Goal: Task Accomplishment & Management: Use online tool/utility

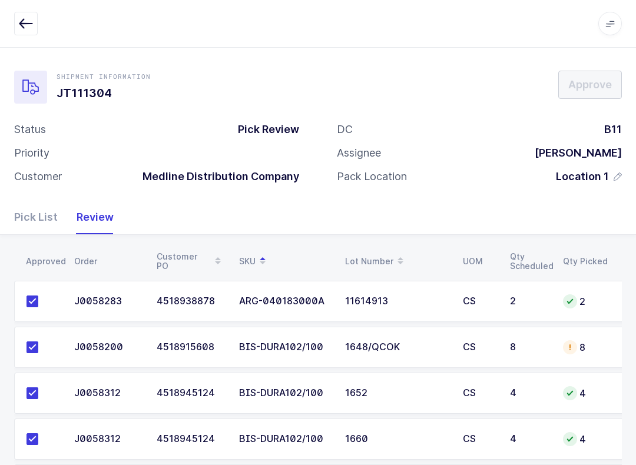
click at [25, 12] on button "button" at bounding box center [26, 24] width 24 height 24
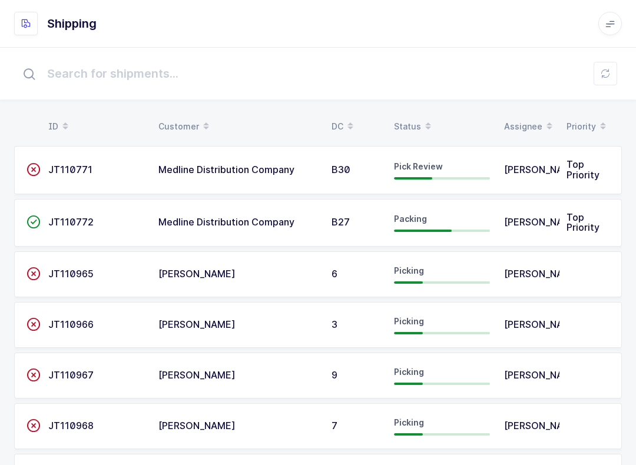
click at [425, 120] on icon at bounding box center [428, 123] width 6 height 6
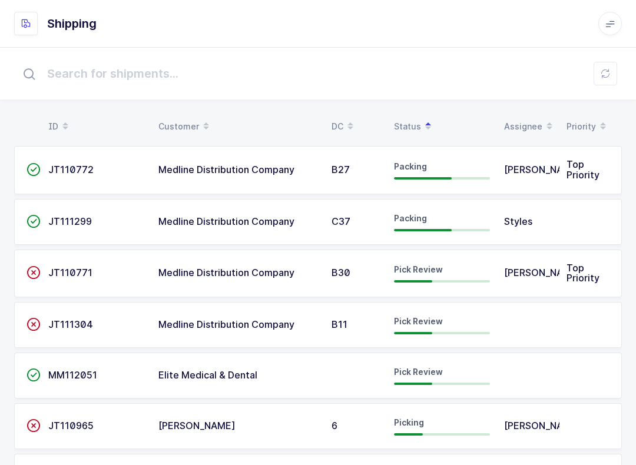
click at [453, 324] on div "Pick Review" at bounding box center [442, 325] width 96 height 19
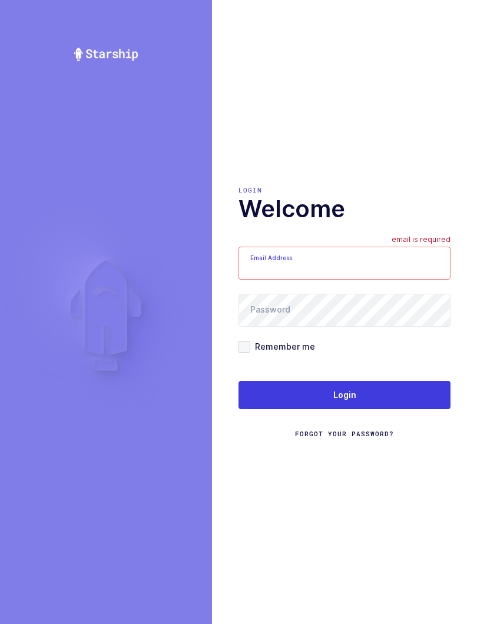
type input "[EMAIL_ADDRESS][DOMAIN_NAME]"
click at [388, 387] on button "Login" at bounding box center [344, 395] width 212 height 28
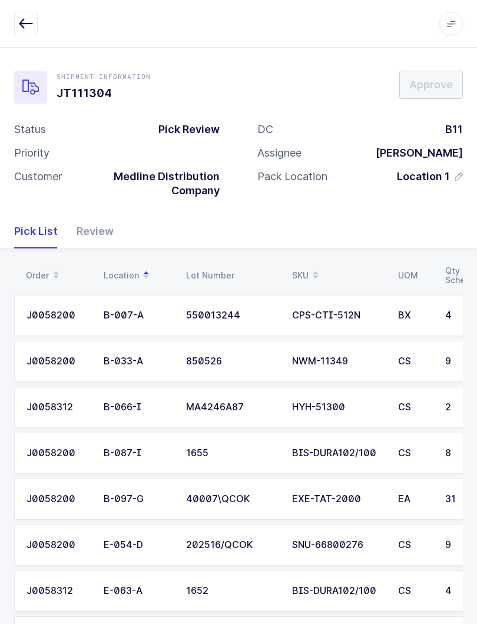
click at [310, 269] on span at bounding box center [316, 276] width 14 height 20
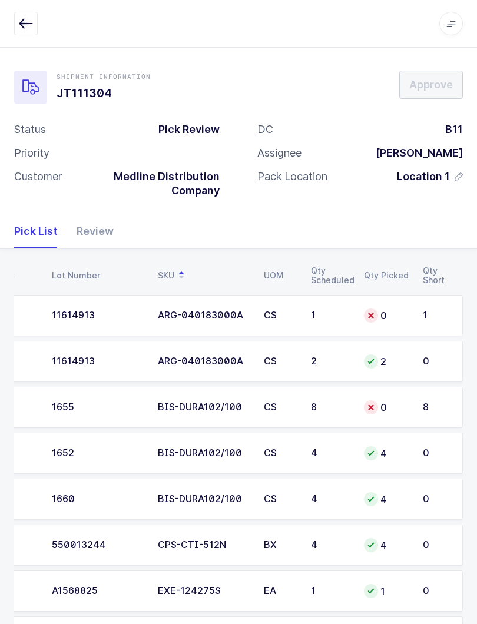
scroll to position [0, 134]
click at [422, 320] on td "1" at bounding box center [439, 315] width 47 height 41
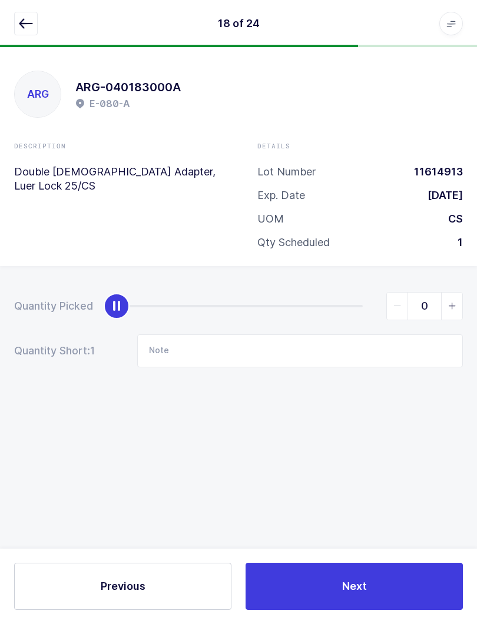
click at [458, 309] on span "slider between 0 and 1" at bounding box center [451, 306] width 21 height 27
type input "1"
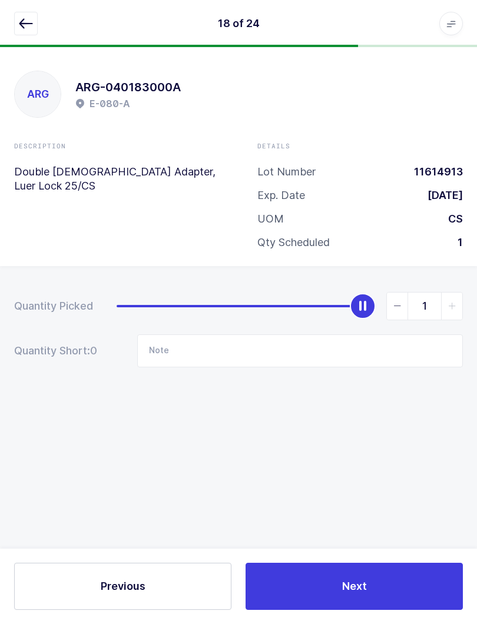
click at [19, 25] on icon "button" at bounding box center [26, 23] width 14 height 14
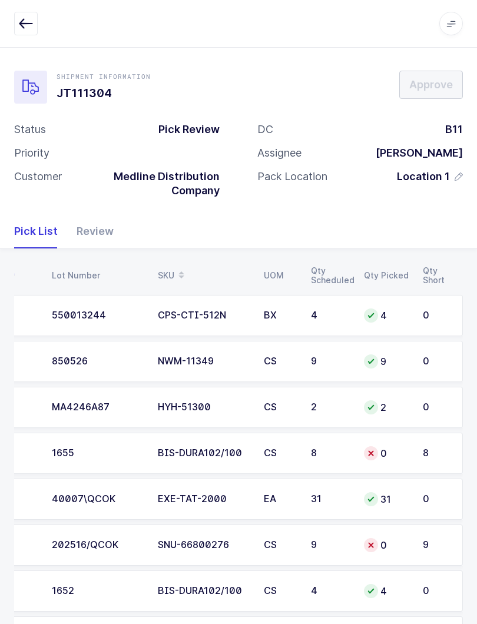
click at [413, 452] on td "0" at bounding box center [386, 453] width 59 height 41
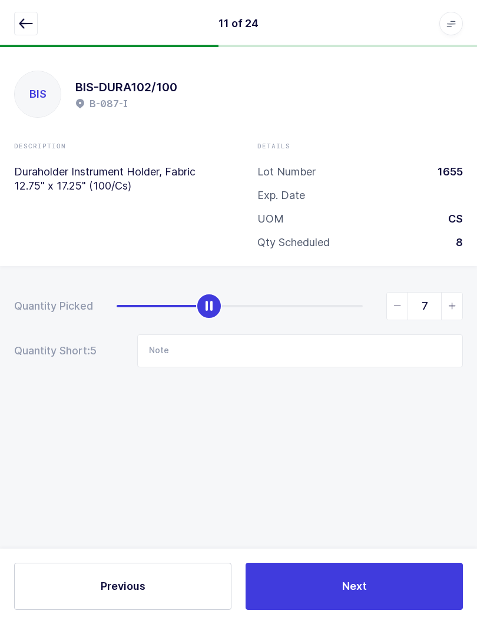
type input "8"
click at [31, 22] on icon "button" at bounding box center [26, 23] width 14 height 14
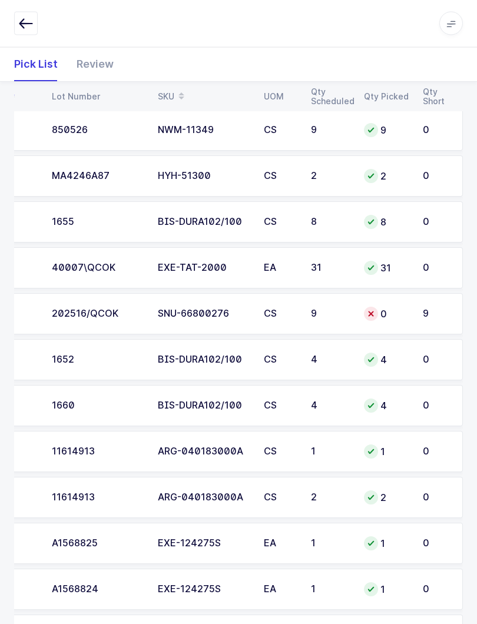
click at [399, 309] on div "0" at bounding box center [386, 314] width 45 height 14
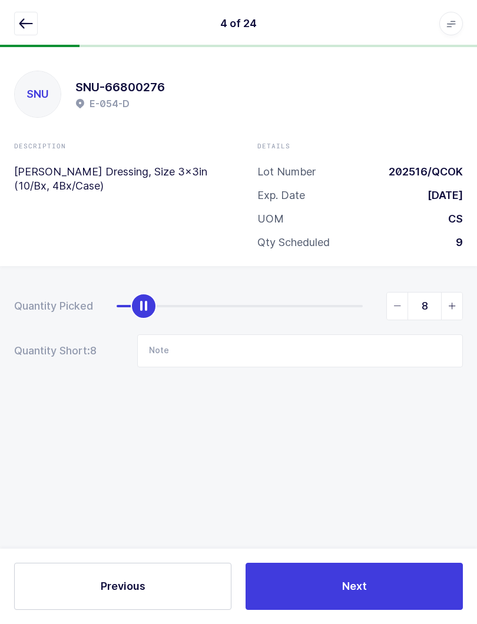
type input "9"
click at [26, 32] on button "button" at bounding box center [26, 24] width 24 height 24
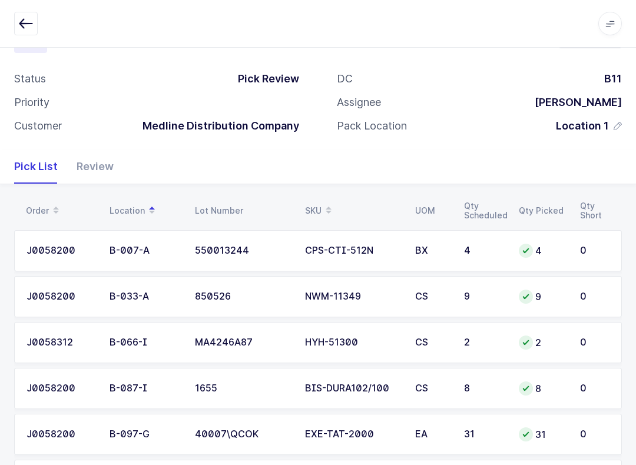
scroll to position [0, 0]
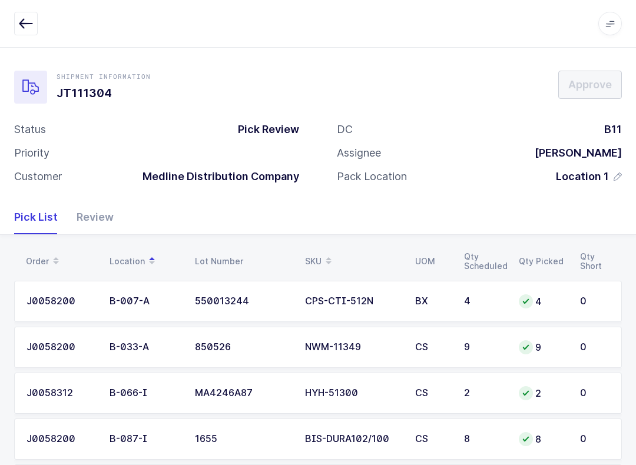
click at [96, 210] on div "Review" at bounding box center [90, 217] width 47 height 34
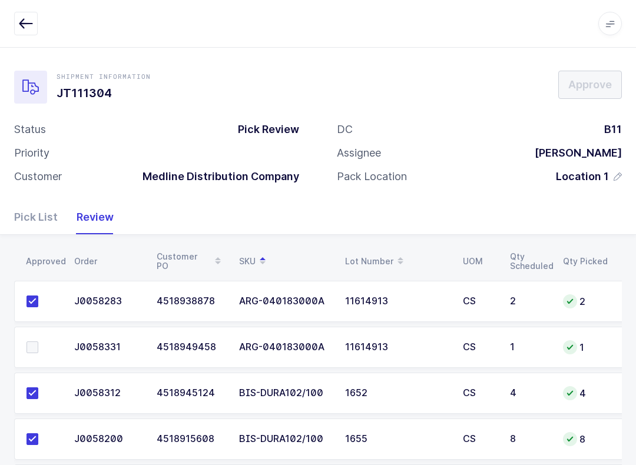
click at [28, 343] on span at bounding box center [32, 348] width 12 height 12
click at [38, 342] on input "checkbox" at bounding box center [38, 342] width 0 height 0
click at [476, 92] on span "Approve" at bounding box center [590, 84] width 44 height 15
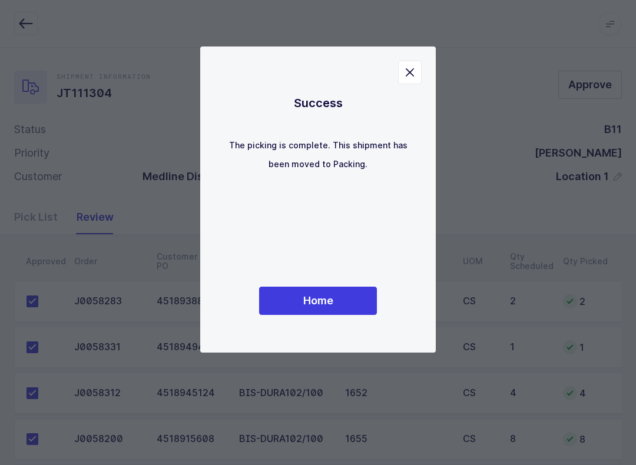
click at [343, 307] on button "Home" at bounding box center [318, 301] width 118 height 28
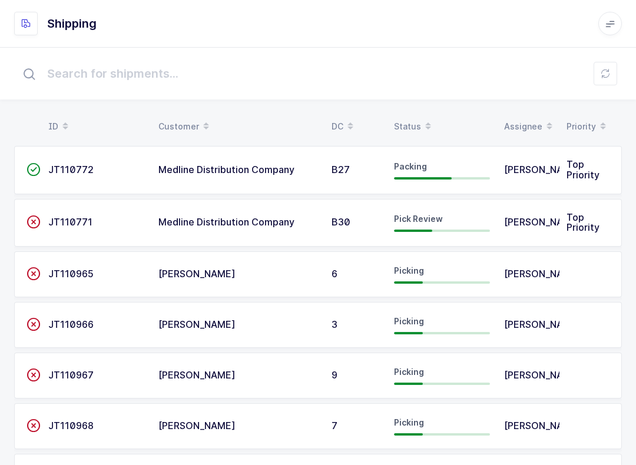
click at [421, 124] on span at bounding box center [428, 127] width 14 height 20
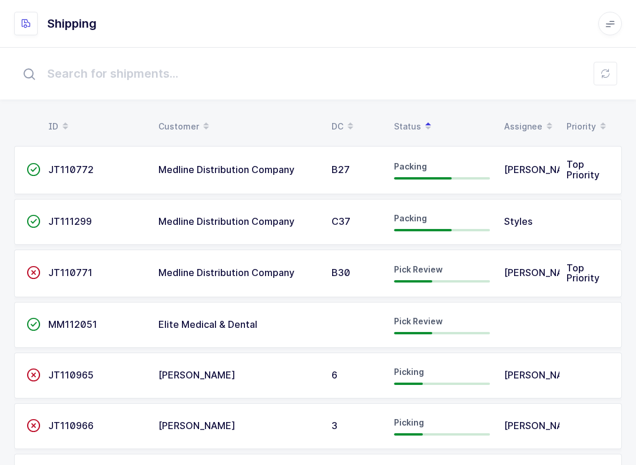
click at [225, 319] on span "Elite Medical & Dental" at bounding box center [207, 325] width 99 height 12
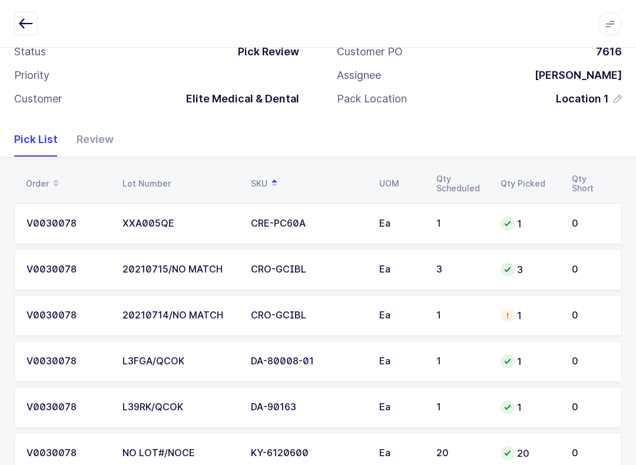
scroll to position [113, 0]
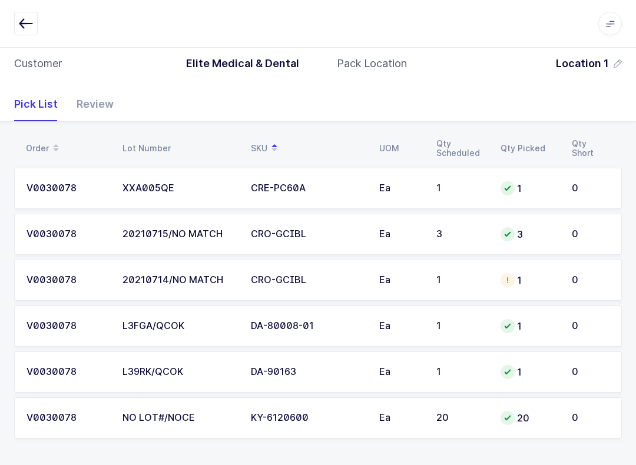
click at [85, 107] on div "Review" at bounding box center [90, 104] width 47 height 34
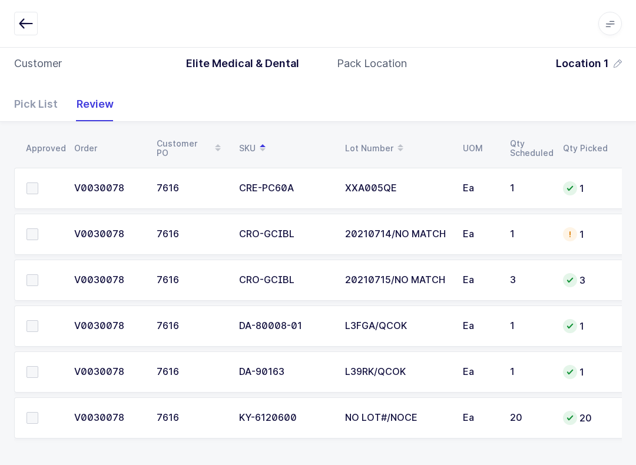
click at [37, 178] on td at bounding box center [40, 188] width 53 height 41
click at [42, 185] on label at bounding box center [43, 189] width 34 height 12
click at [38, 183] on input "checkbox" at bounding box center [38, 183] width 0 height 0
click at [35, 419] on span at bounding box center [32, 418] width 12 height 12
click at [38, 412] on input "checkbox" at bounding box center [38, 412] width 0 height 0
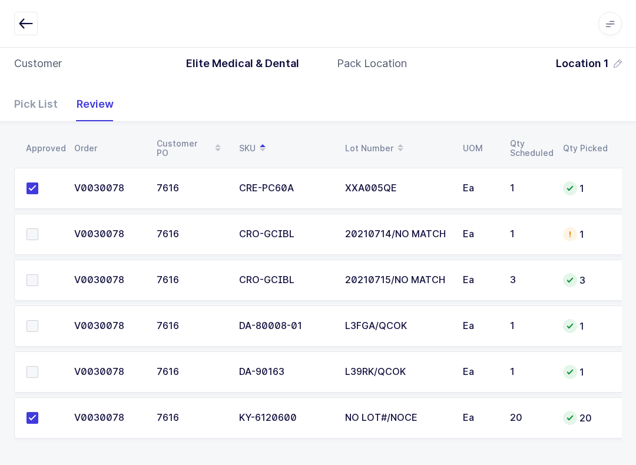
click at [43, 367] on label at bounding box center [43, 372] width 34 height 12
click at [38, 366] on input "checkbox" at bounding box center [38, 366] width 0 height 0
click at [44, 320] on label at bounding box center [43, 326] width 34 height 12
click at [38, 320] on input "checkbox" at bounding box center [38, 320] width 0 height 0
click at [26, 223] on td at bounding box center [40, 234] width 53 height 41
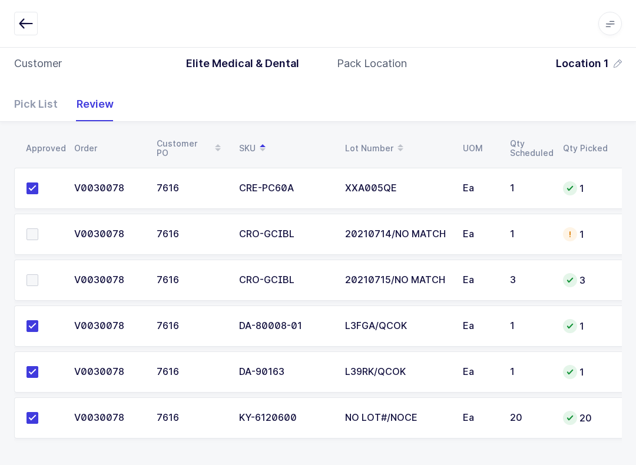
click at [37, 233] on span at bounding box center [32, 234] width 12 height 12
click at [38, 228] on input "checkbox" at bounding box center [38, 228] width 0 height 0
click at [33, 274] on span at bounding box center [32, 280] width 12 height 12
click at [38, 274] on input "checkbox" at bounding box center [38, 274] width 0 height 0
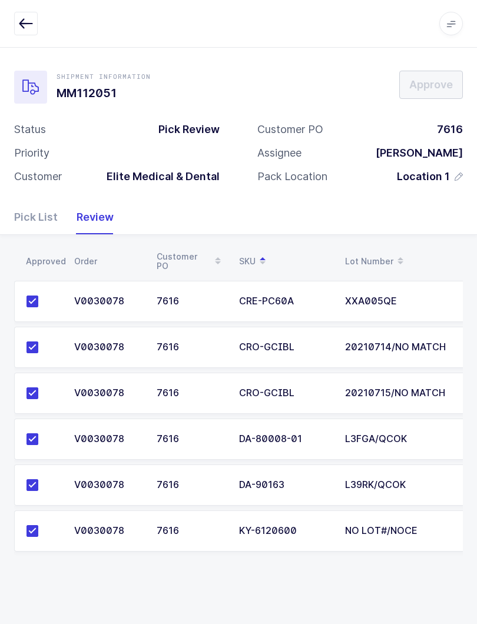
scroll to position [0, 0]
click at [19, 20] on icon "button" at bounding box center [26, 23] width 14 height 14
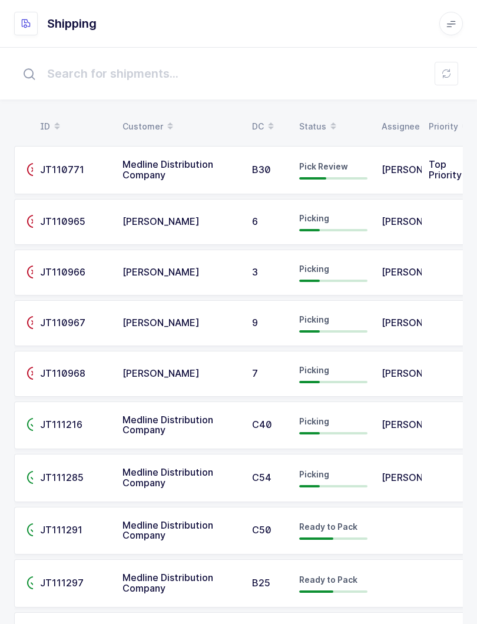
click at [326, 119] on span at bounding box center [333, 127] width 14 height 20
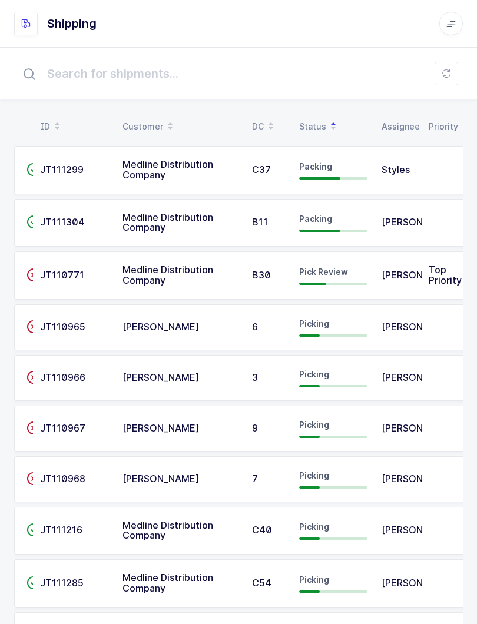
click at [329, 274] on span "Pick Review" at bounding box center [323, 272] width 49 height 10
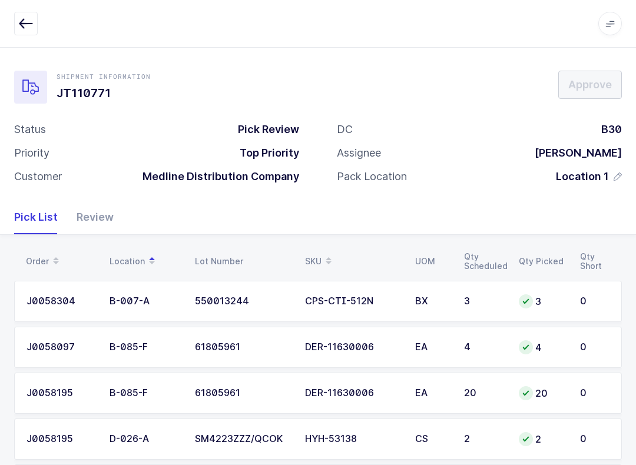
click at [37, 27] on button "button" at bounding box center [26, 24] width 24 height 24
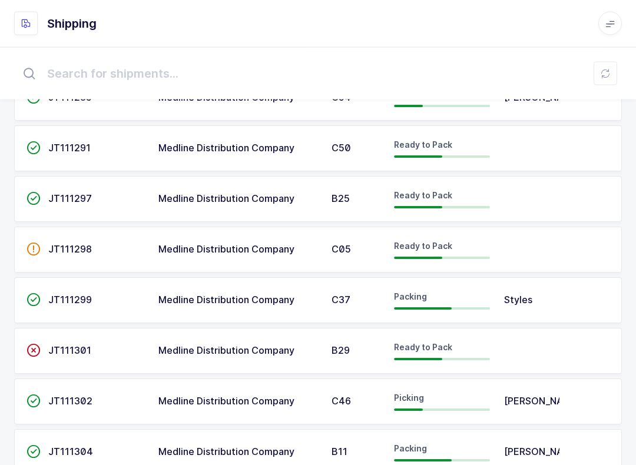
scroll to position [377, 0]
click at [438, 352] on span "Ready to Pack" at bounding box center [423, 347] width 58 height 10
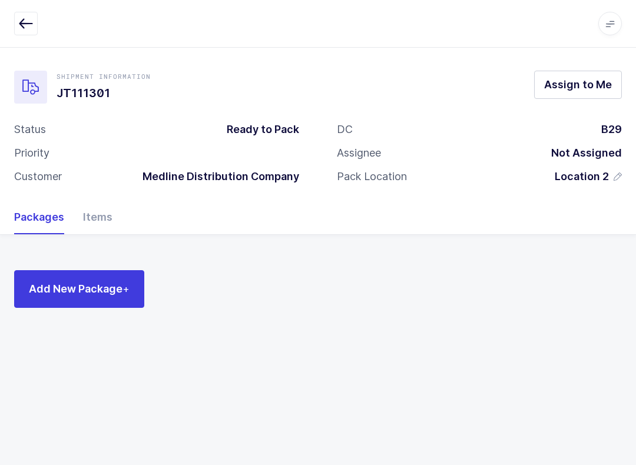
click at [91, 216] on div "Items" at bounding box center [93, 217] width 39 height 34
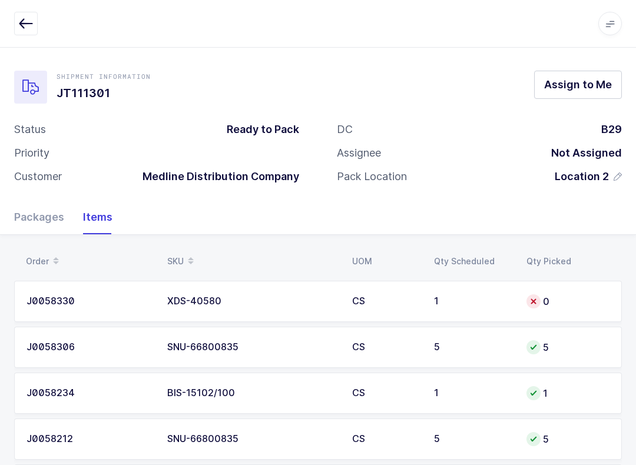
click at [476, 298] on div "0" at bounding box center [567, 301] width 83 height 14
click at [45, 208] on div "Packages" at bounding box center [43, 217] width 59 height 34
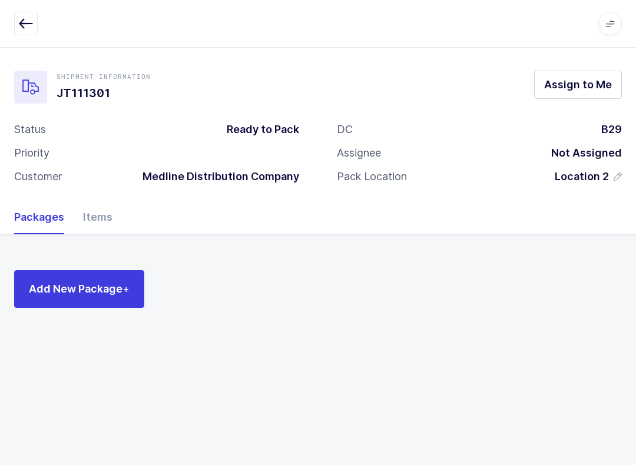
click at [101, 211] on div "Items" at bounding box center [93, 217] width 39 height 34
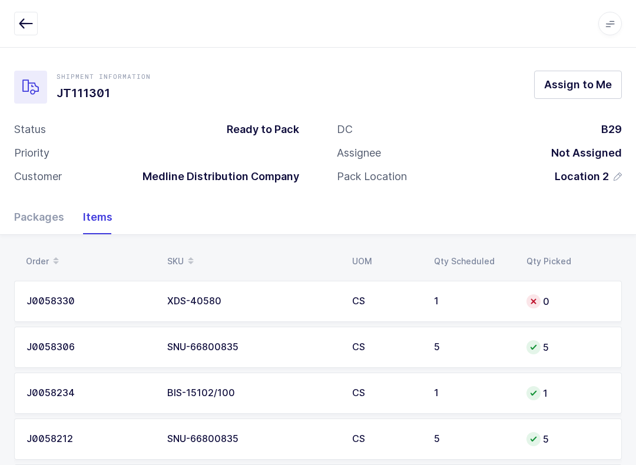
click at [476, 12] on div "Apps Core Warehouse Admin Mission Control Purchasing Baltazar N. Logout Account" at bounding box center [610, 24] width 24 height 24
click at [476, 23] on icon at bounding box center [609, 23] width 9 height 9
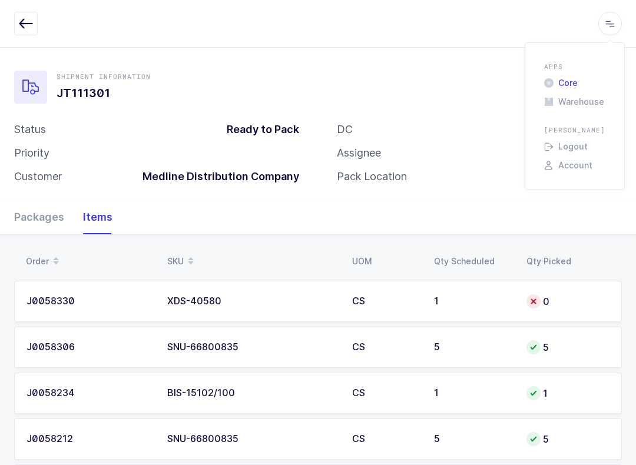
click at [476, 78] on li "Core" at bounding box center [574, 82] width 71 height 9
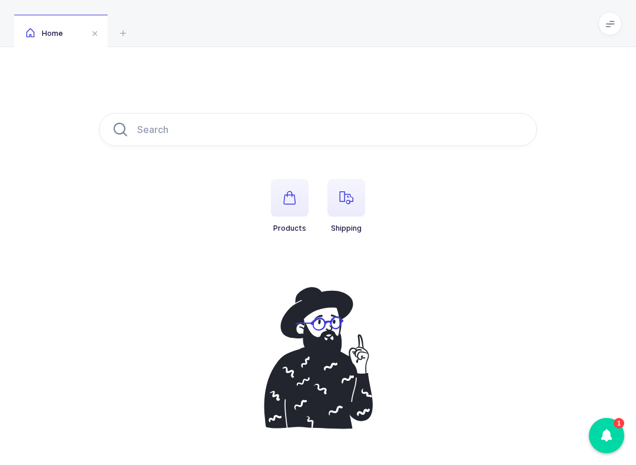
click at [346, 205] on span "button" at bounding box center [346, 198] width 38 height 38
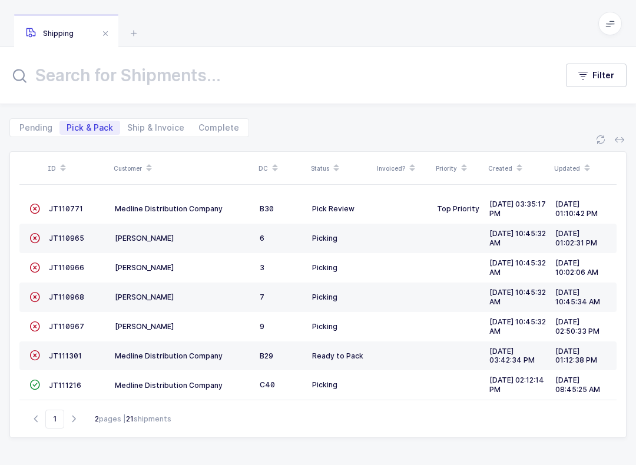
click at [76, 352] on span "JT111301" at bounding box center [65, 356] width 33 height 9
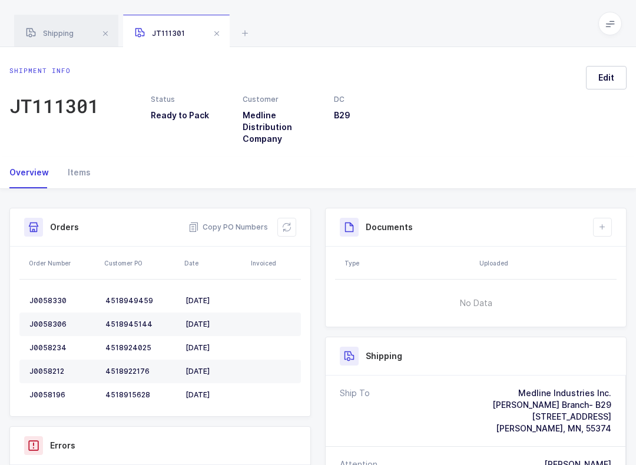
click at [605, 79] on span "Edit" at bounding box center [606, 78] width 16 height 12
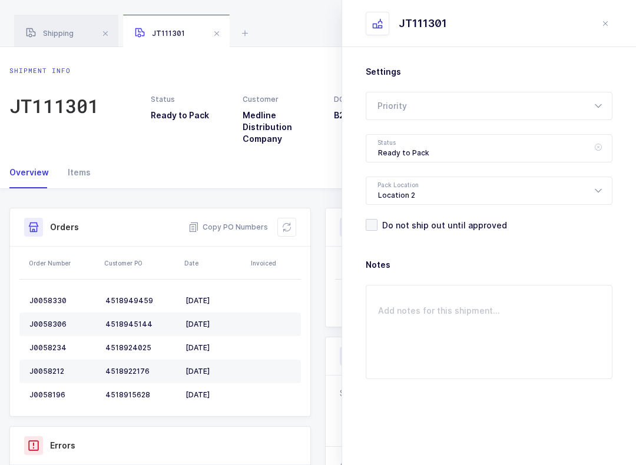
click at [596, 147] on icon at bounding box center [598, 148] width 15 height 28
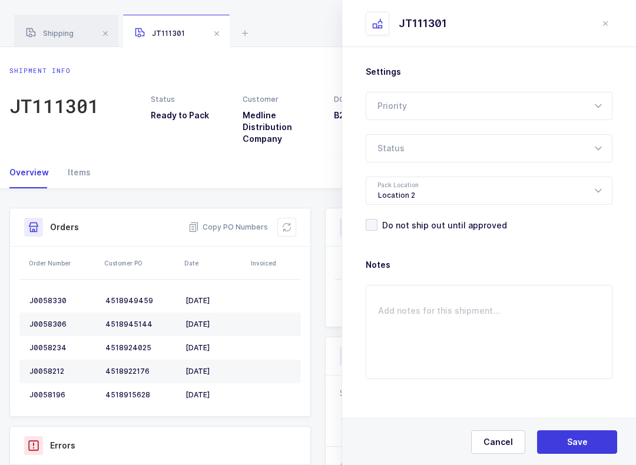
click at [595, 149] on icon at bounding box center [598, 148] width 15 height 28
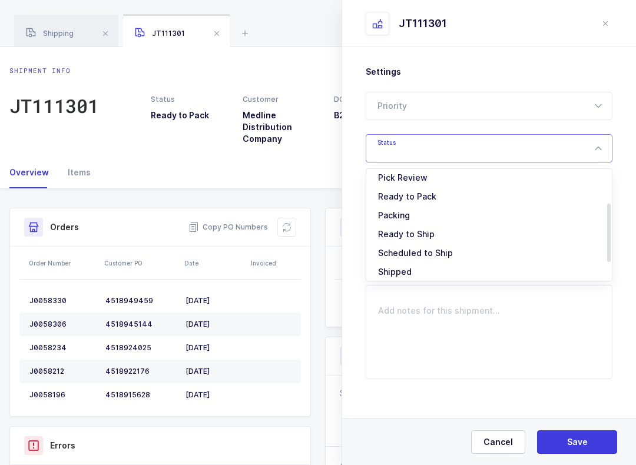
click at [425, 175] on li "Pick Review" at bounding box center [489, 177] width 236 height 19
type input "Pick Review"
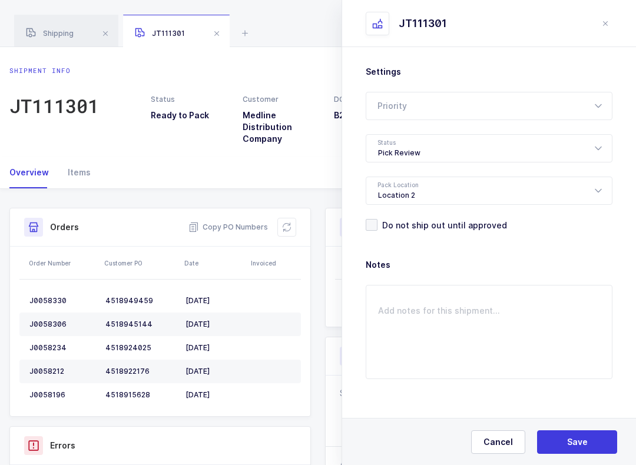
scroll to position [64, 0]
click at [597, 187] on icon at bounding box center [598, 191] width 15 height 28
click at [572, 441] on span "Save" at bounding box center [577, 442] width 21 height 12
click at [615, 28] on div at bounding box center [612, 25] width 9 height 11
click at [595, 150] on icon at bounding box center [598, 148] width 15 height 28
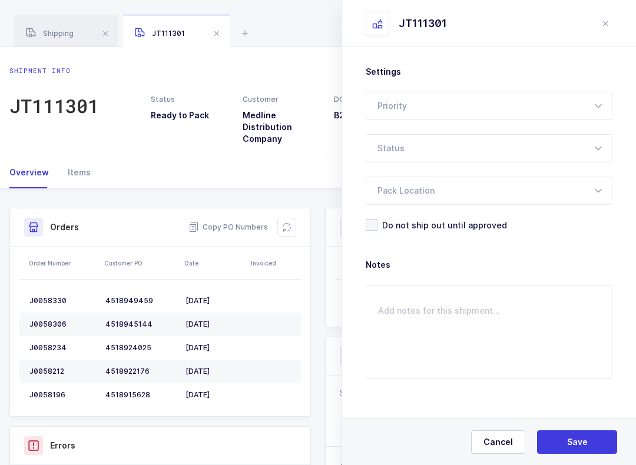
click at [589, 149] on div at bounding box center [489, 148] width 247 height 28
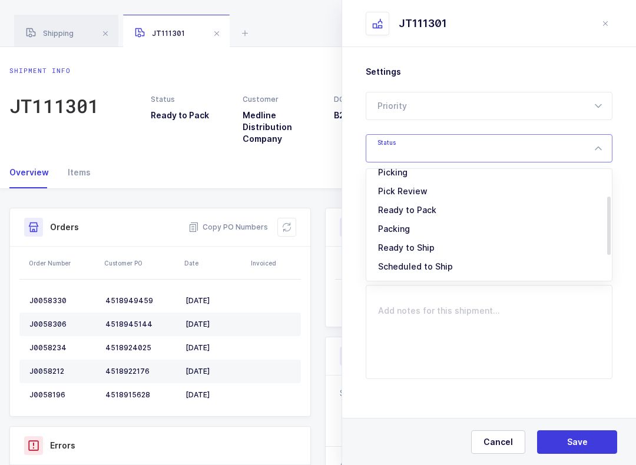
click at [413, 174] on li "Picking" at bounding box center [489, 172] width 236 height 19
type input "Picking"
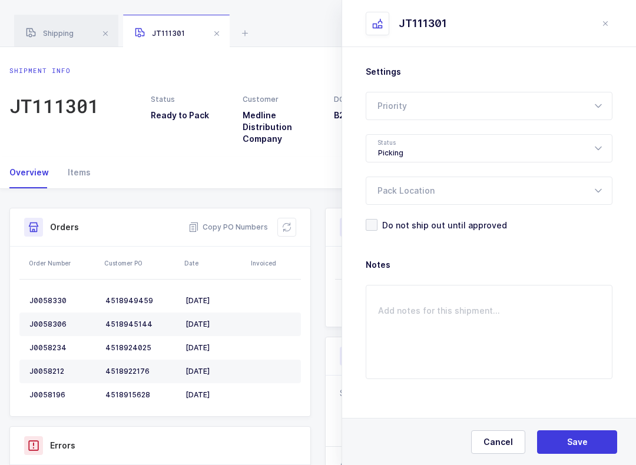
click at [593, 441] on button "Save" at bounding box center [577, 442] width 80 height 24
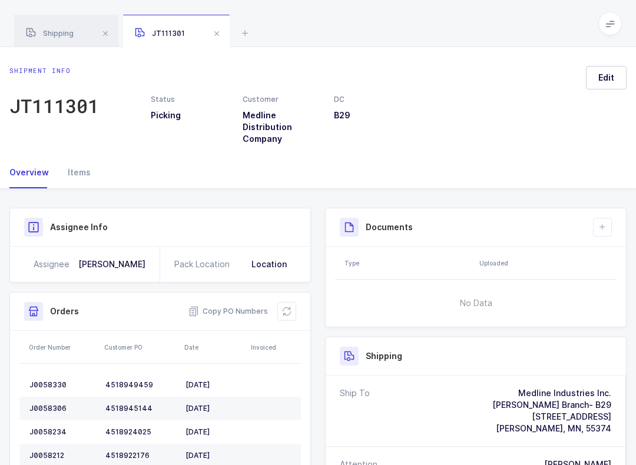
click at [78, 30] on div "Shipping" at bounding box center [66, 31] width 104 height 33
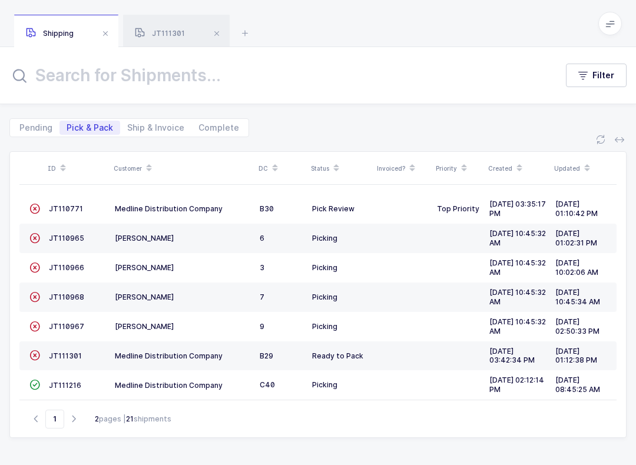
click at [612, 21] on icon at bounding box center [609, 23] width 9 height 9
click at [592, 98] on li "Warehouse" at bounding box center [574, 101] width 71 height 9
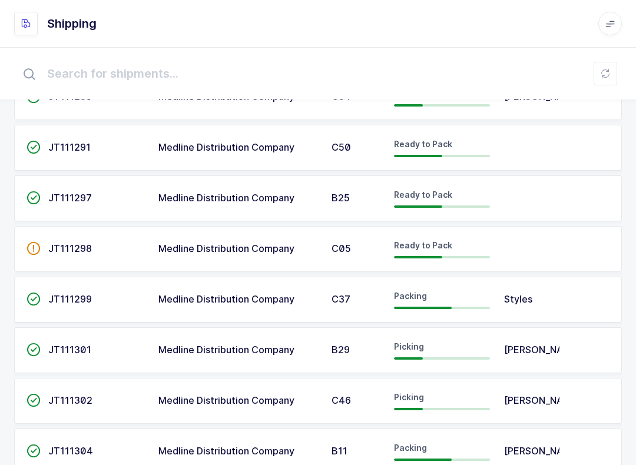
scroll to position [392, 0]
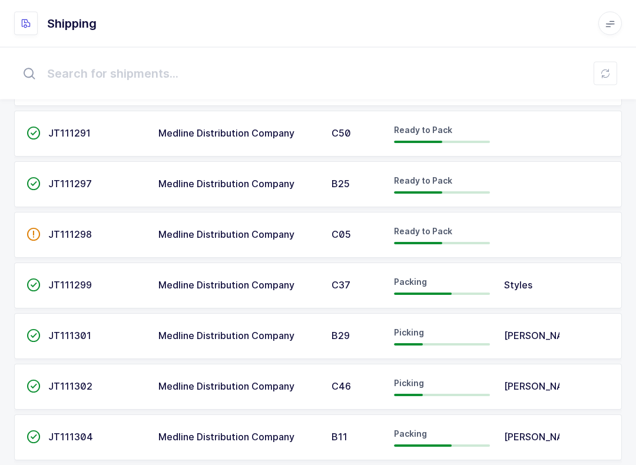
click at [422, 328] on span "Picking" at bounding box center [409, 333] width 30 height 10
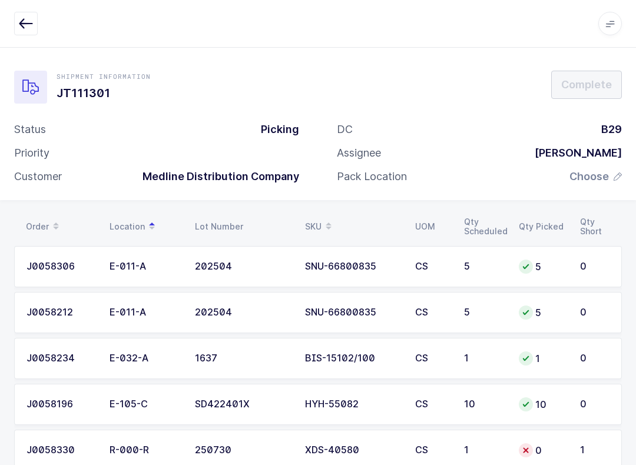
scroll to position [32, 0]
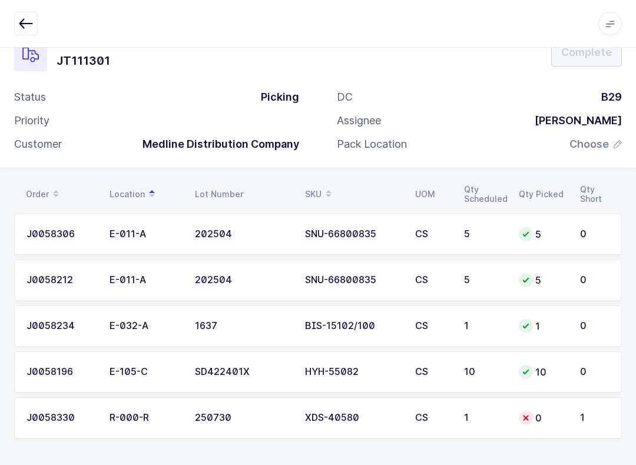
click at [572, 415] on td "0" at bounding box center [542, 417] width 61 height 41
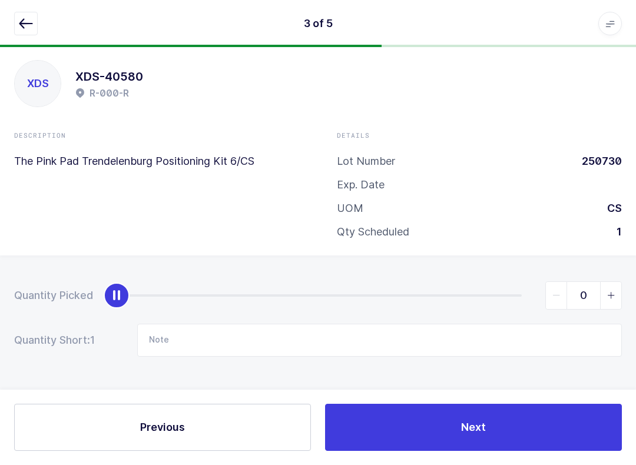
click at [607, 297] on span "slider between 0 and 1" at bounding box center [610, 295] width 21 height 27
type input "1"
click at [514, 440] on button "Next" at bounding box center [473, 427] width 297 height 47
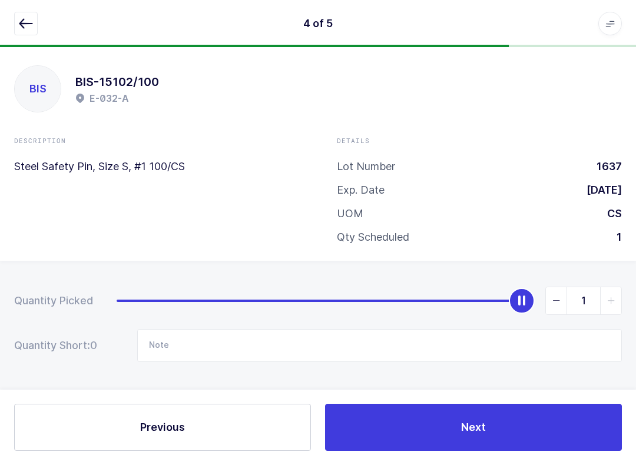
scroll to position [0, 0]
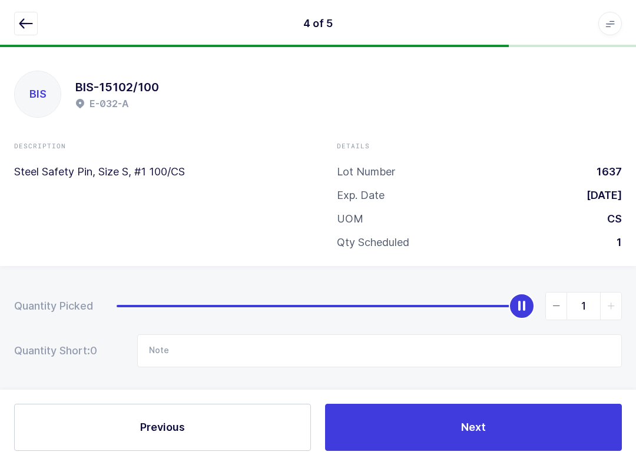
click at [467, 433] on span "Next" at bounding box center [473, 427] width 25 height 15
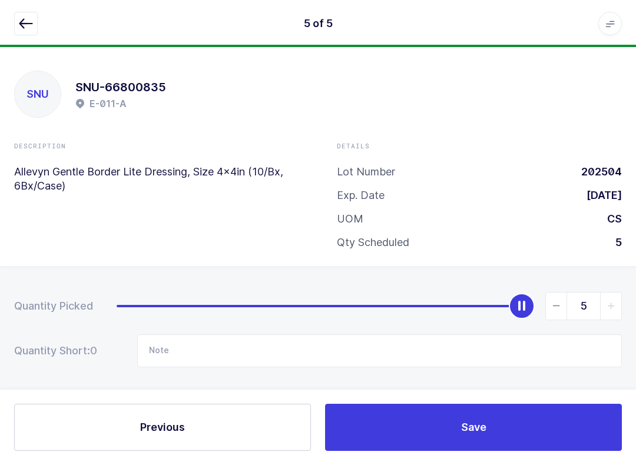
click at [496, 437] on button "Save" at bounding box center [473, 427] width 297 height 47
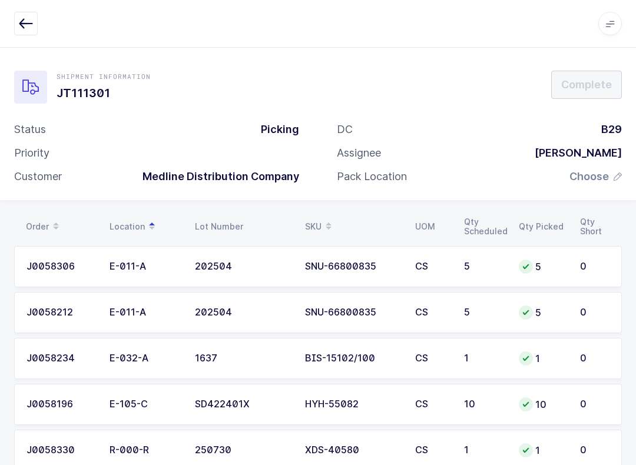
click at [603, 170] on span "Choose" at bounding box center [588, 177] width 39 height 14
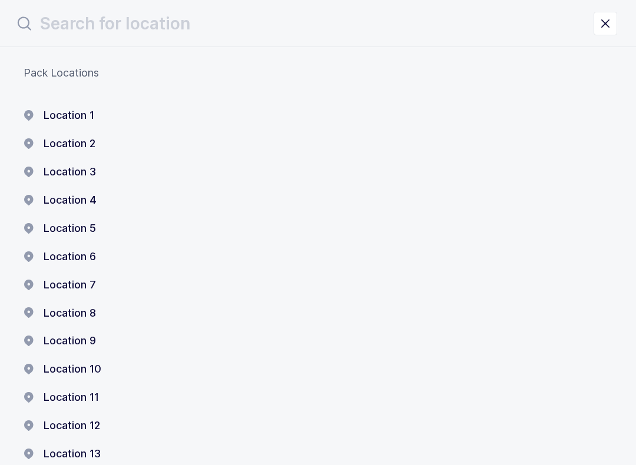
click at [85, 120] on button "Location 1" at bounding box center [59, 115] width 71 height 14
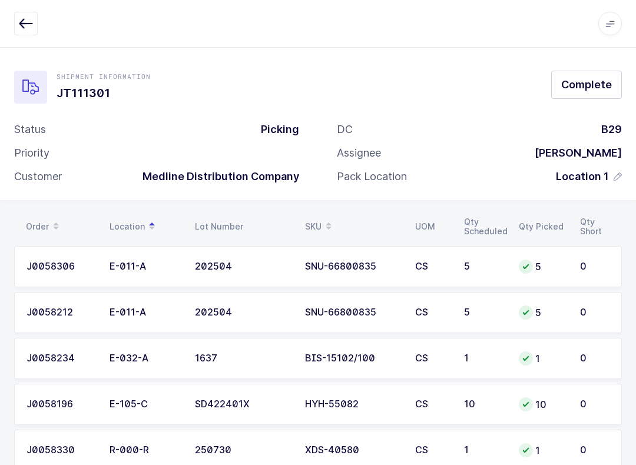
click at [597, 79] on span "Complete" at bounding box center [586, 84] width 51 height 15
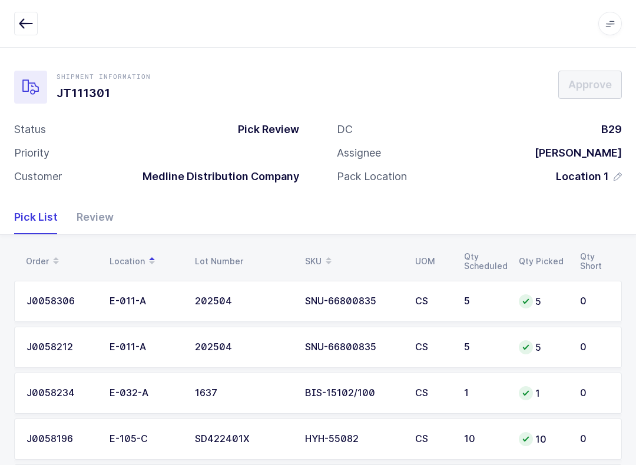
click at [87, 216] on div "Review" at bounding box center [90, 217] width 47 height 34
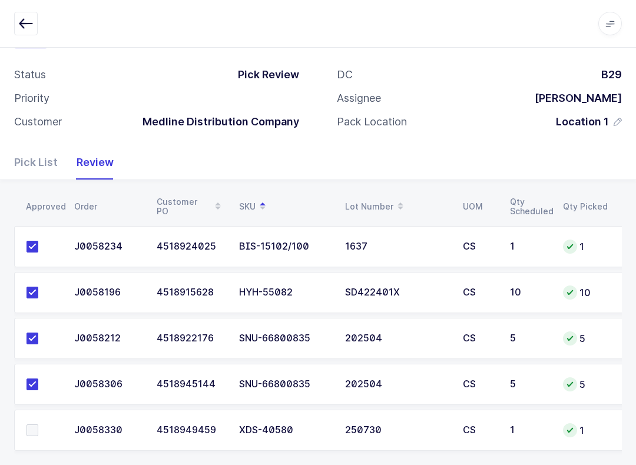
scroll to position [67, 0]
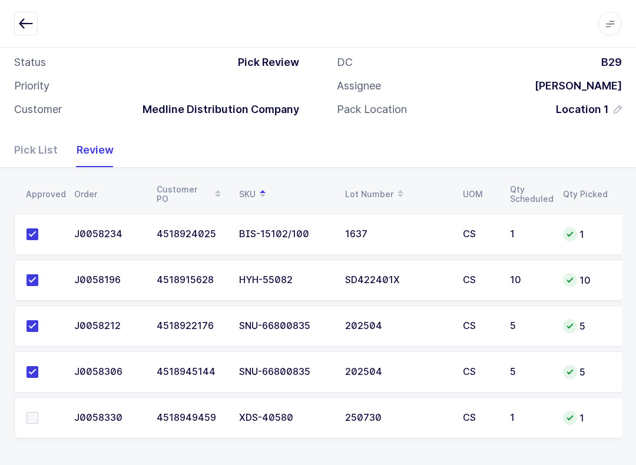
click at [30, 407] on td at bounding box center [40, 417] width 53 height 41
click at [28, 420] on span at bounding box center [32, 418] width 12 height 12
click at [38, 412] on input "checkbox" at bounding box center [38, 412] width 0 height 0
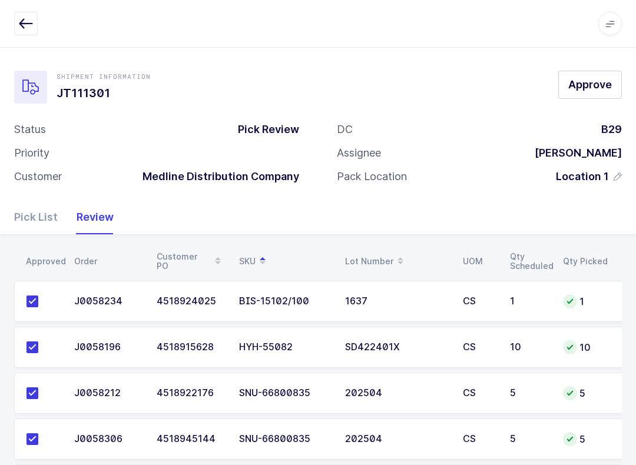
click at [585, 85] on span "Approve" at bounding box center [590, 84] width 44 height 15
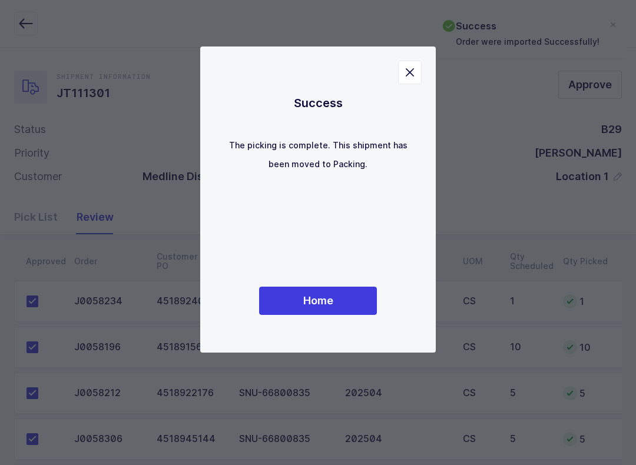
click at [350, 308] on button "Home" at bounding box center [318, 301] width 118 height 28
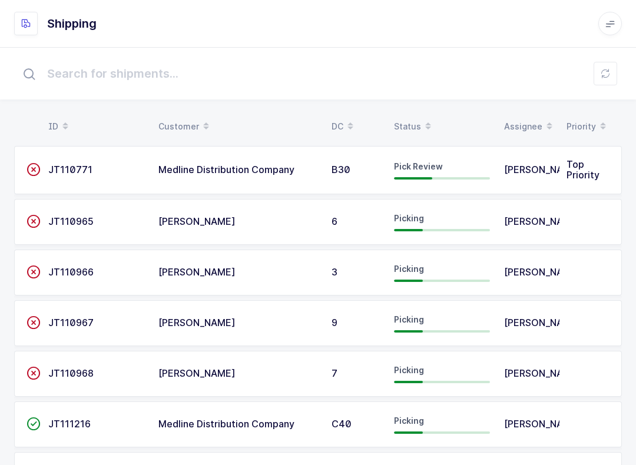
click at [416, 118] on div "Status" at bounding box center [442, 127] width 96 height 20
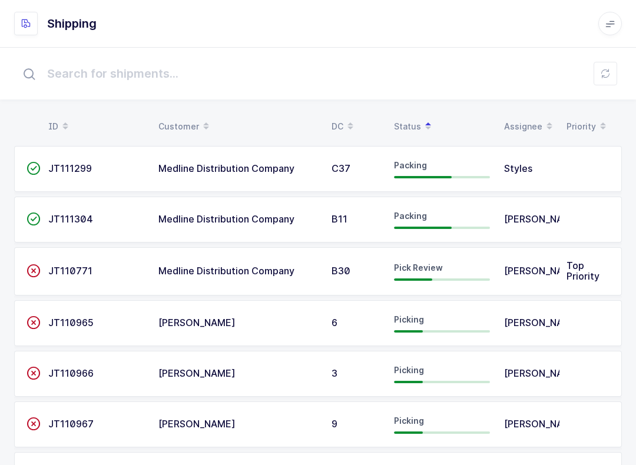
click at [468, 269] on div "Pick Review" at bounding box center [442, 271] width 96 height 19
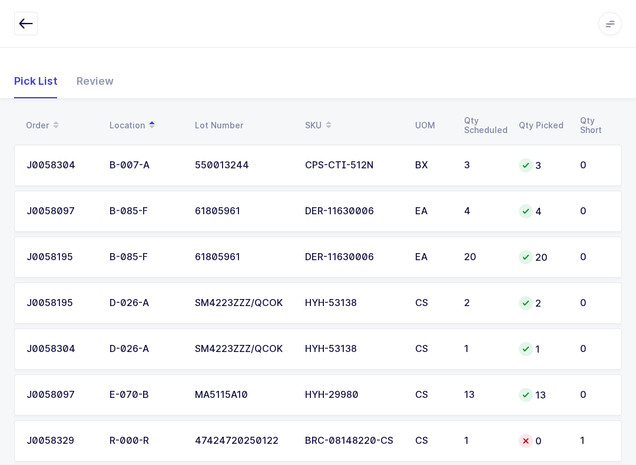
scroll to position [159, 0]
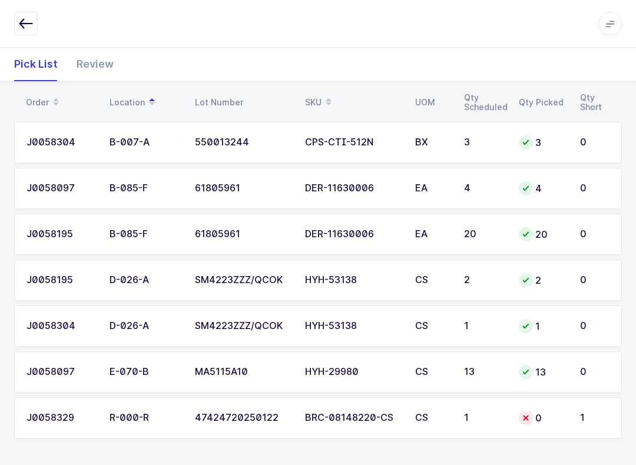
click at [325, 92] on span at bounding box center [329, 102] width 14 height 20
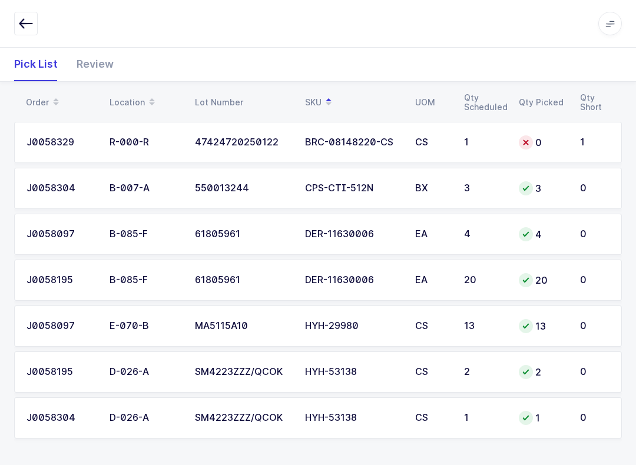
scroll to position [0, 0]
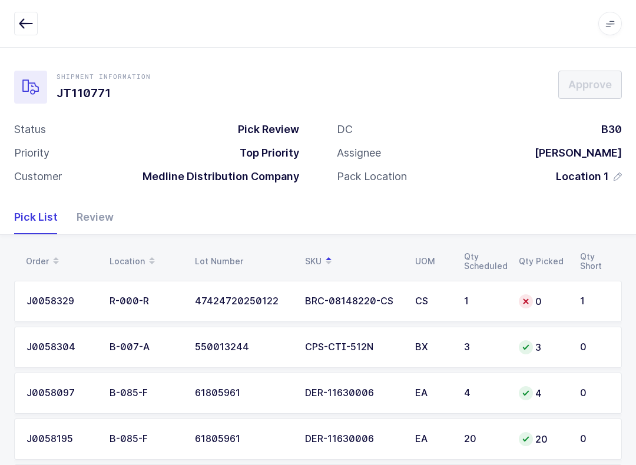
click at [605, 21] on icon at bounding box center [609, 23] width 9 height 9
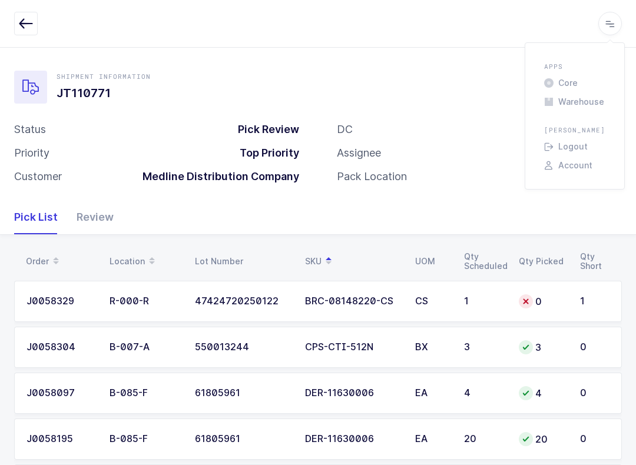
click at [573, 75] on div "Apps" at bounding box center [574, 69] width 71 height 14
click at [562, 78] on li "Core" at bounding box center [574, 82] width 71 height 9
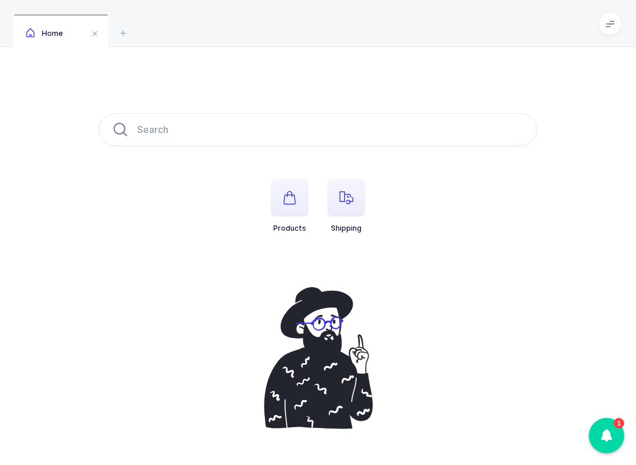
click at [615, 18] on span at bounding box center [610, 24] width 24 height 24
click at [587, 105] on li "Warehouse" at bounding box center [574, 101] width 71 height 9
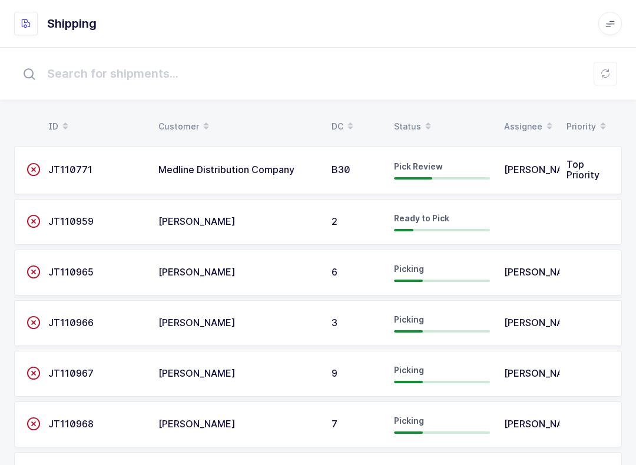
click at [450, 173] on div "Pick Review" at bounding box center [442, 170] width 96 height 19
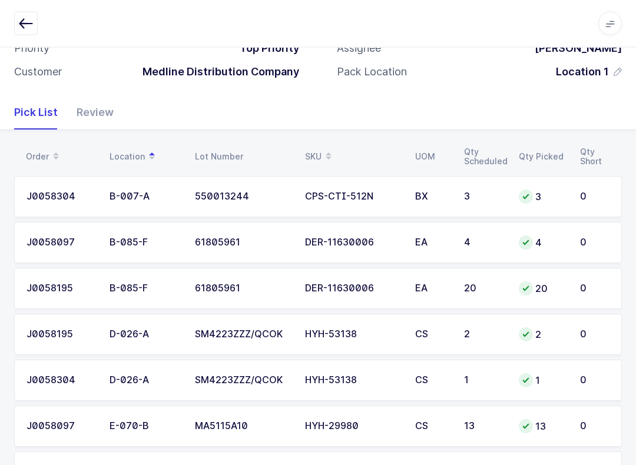
scroll to position [159, 0]
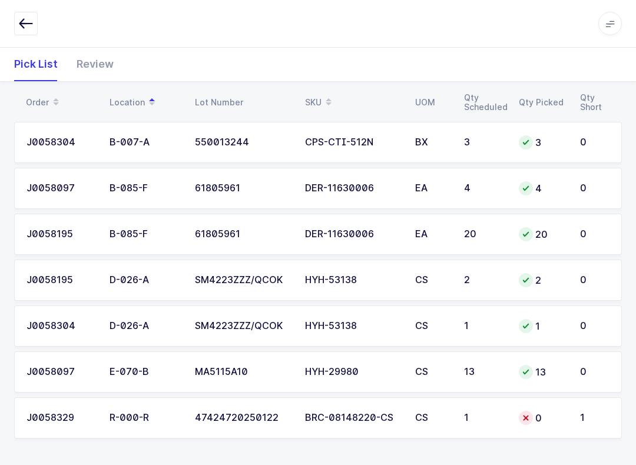
click at [91, 68] on div "Review" at bounding box center [90, 64] width 47 height 34
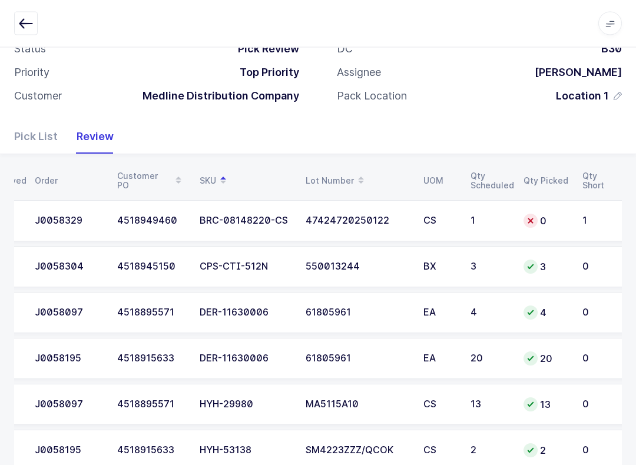
scroll to position [0, 0]
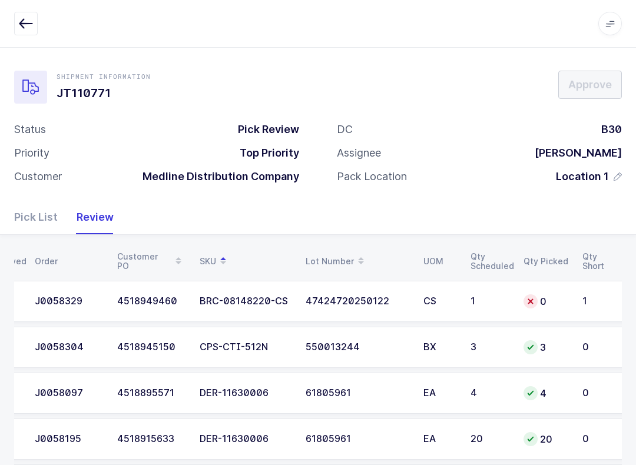
click at [38, 215] on div "Pick List" at bounding box center [40, 217] width 53 height 34
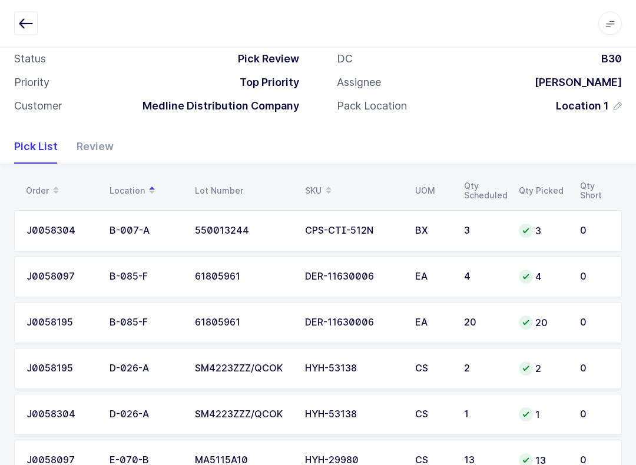
scroll to position [159, 0]
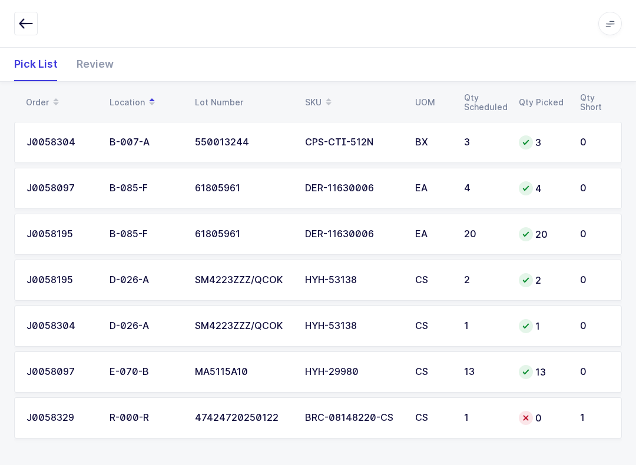
click at [563, 423] on td "0" at bounding box center [542, 417] width 61 height 41
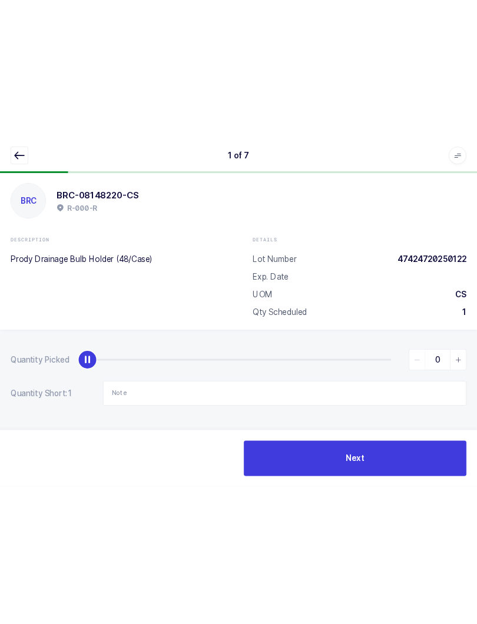
scroll to position [0, 0]
